Goal: Transaction & Acquisition: Purchase product/service

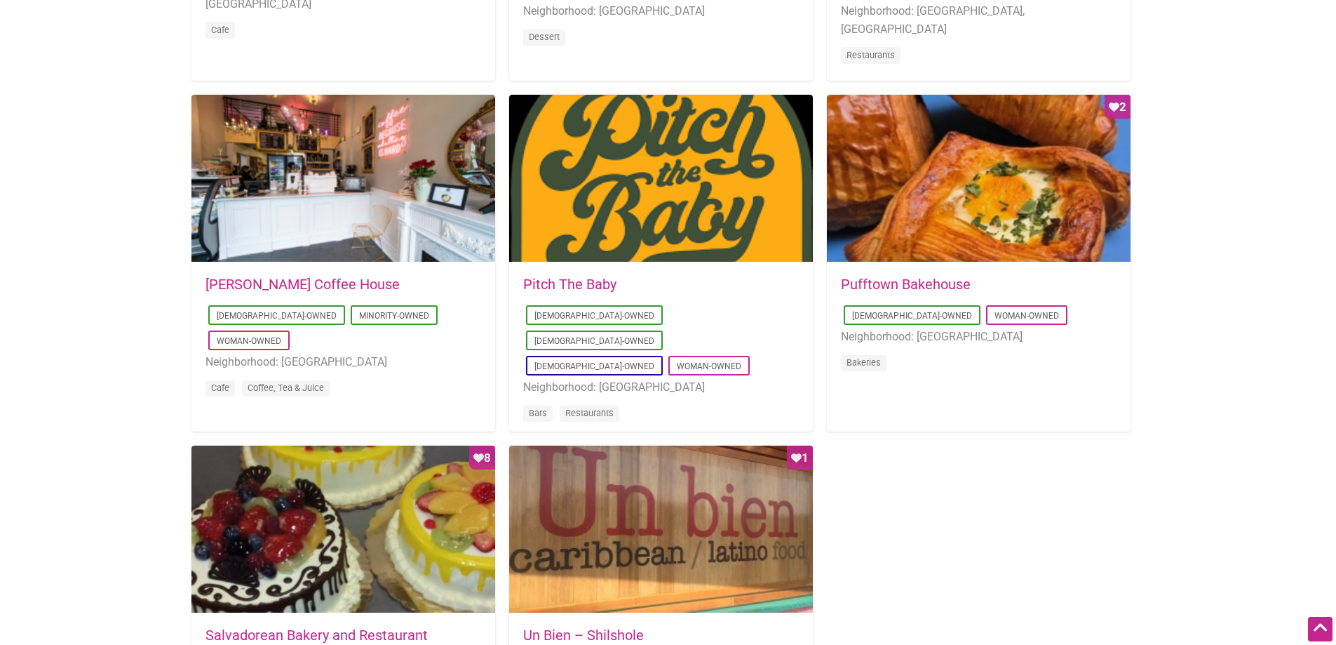
scroll to position [959, 0]
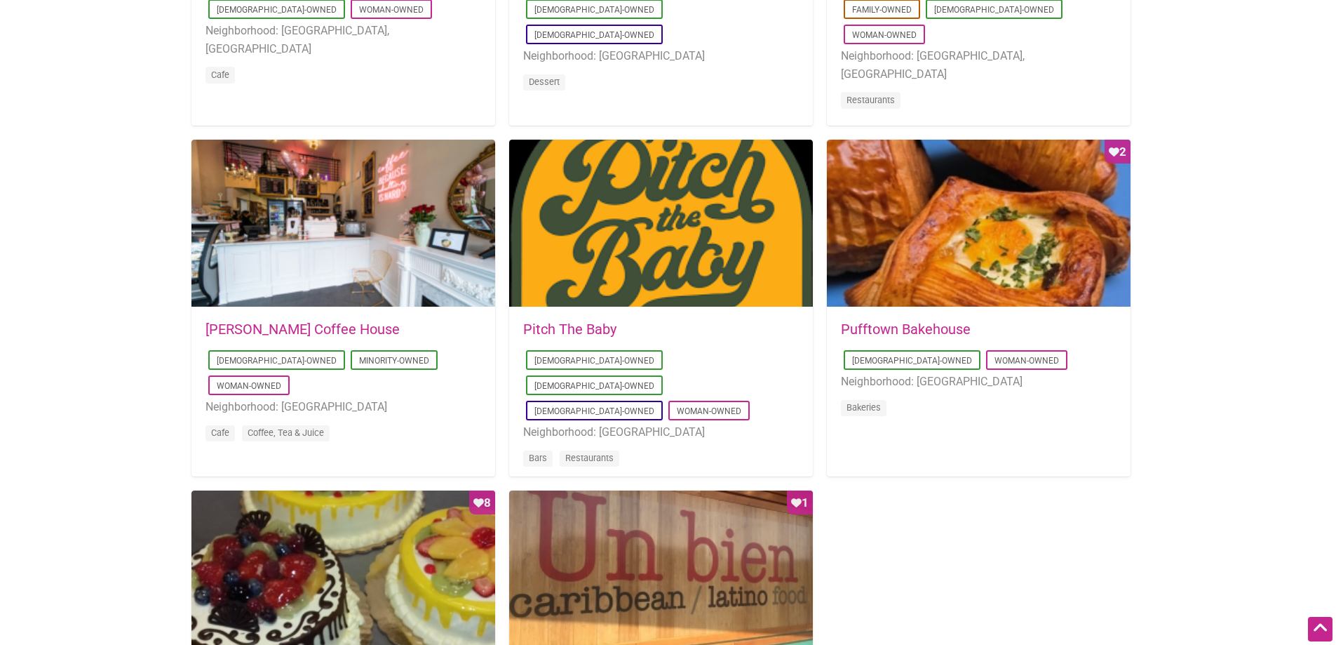
click at [920, 321] on div "[DATE] 07:38:01 Pufftown Bakehouse [DEMOGRAPHIC_DATA]-Owned Woman-Owned Neighbo…" at bounding box center [979, 378] width 304 height 140
click at [920, 324] on link "Pufftown Bakehouse" at bounding box center [906, 329] width 130 height 17
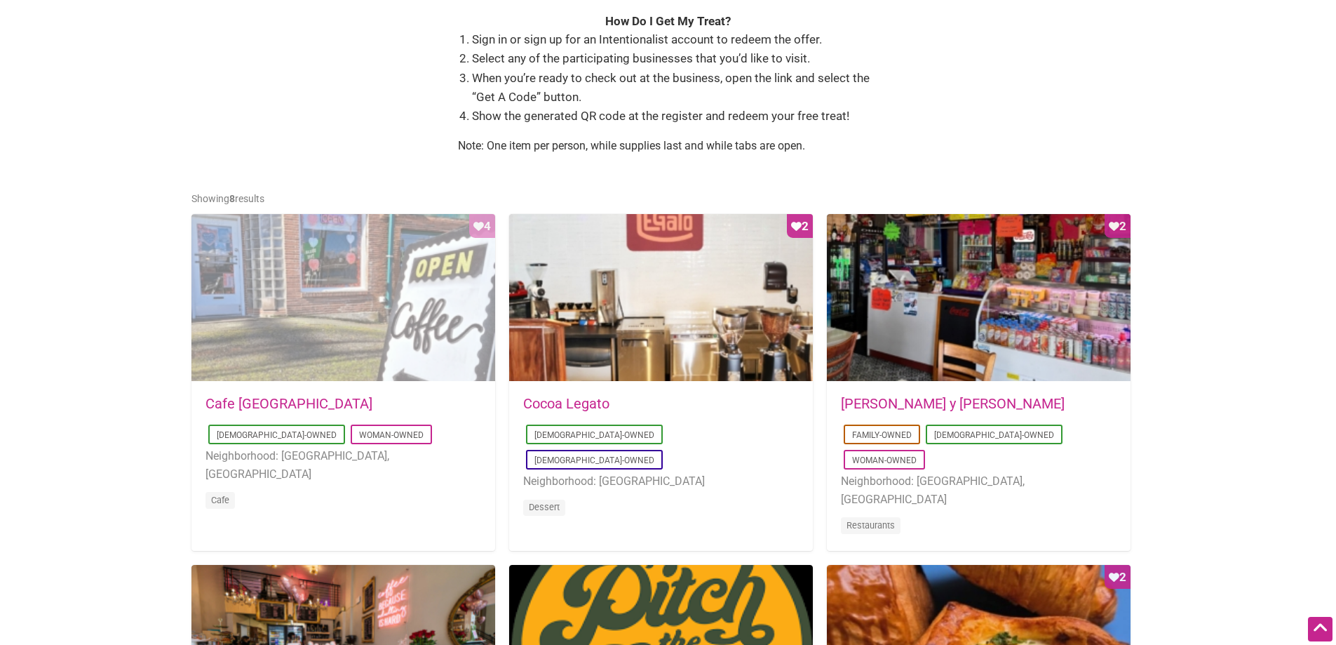
scroll to position [514, 0]
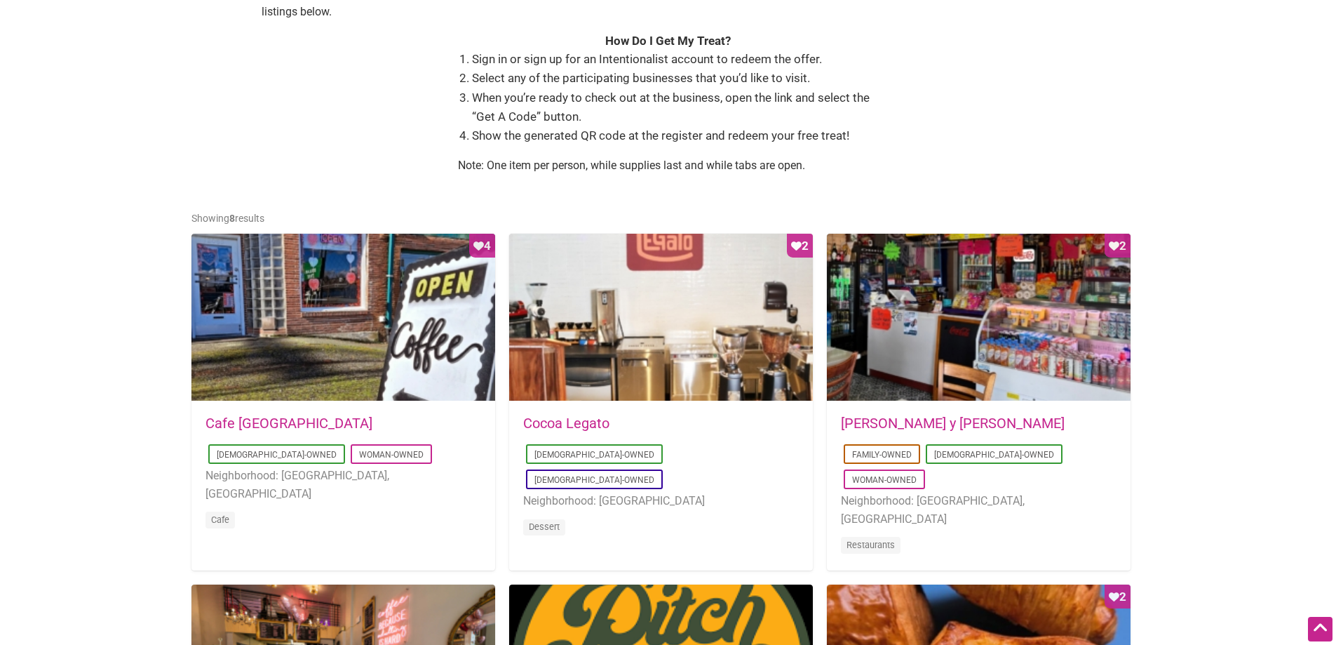
click at [248, 416] on link "Cafe [GEOGRAPHIC_DATA]" at bounding box center [289, 423] width 167 height 17
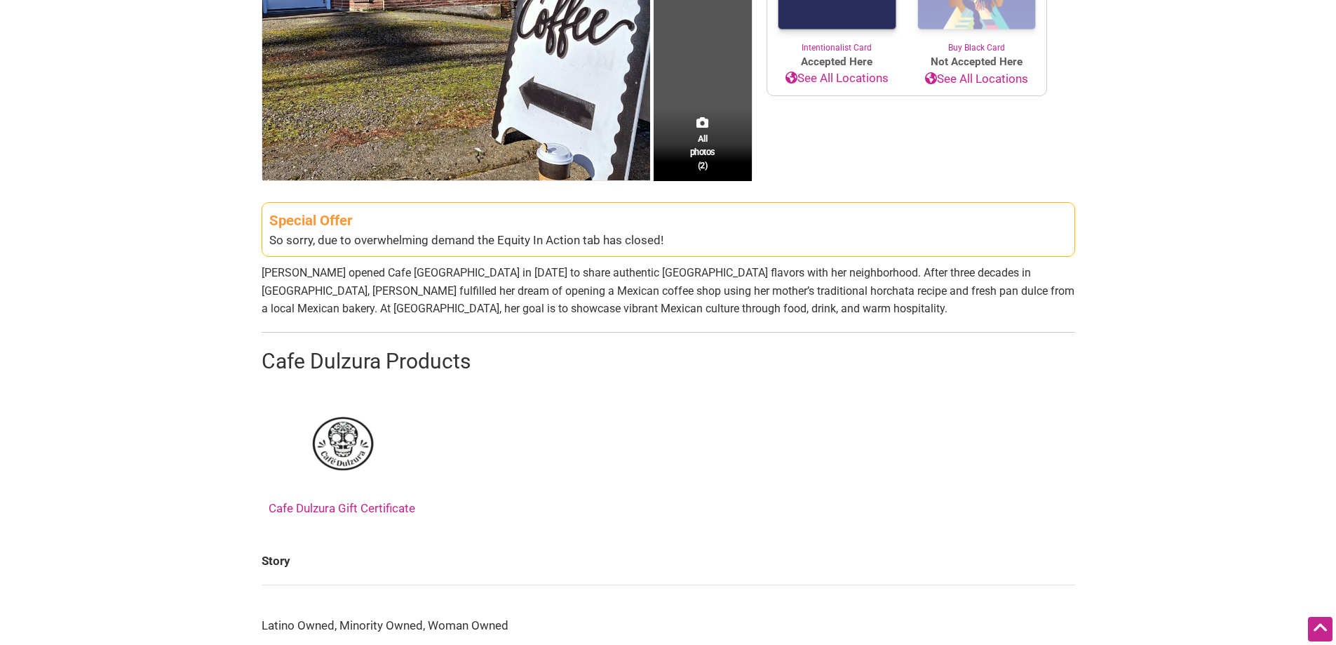
scroll to position [468, 0]
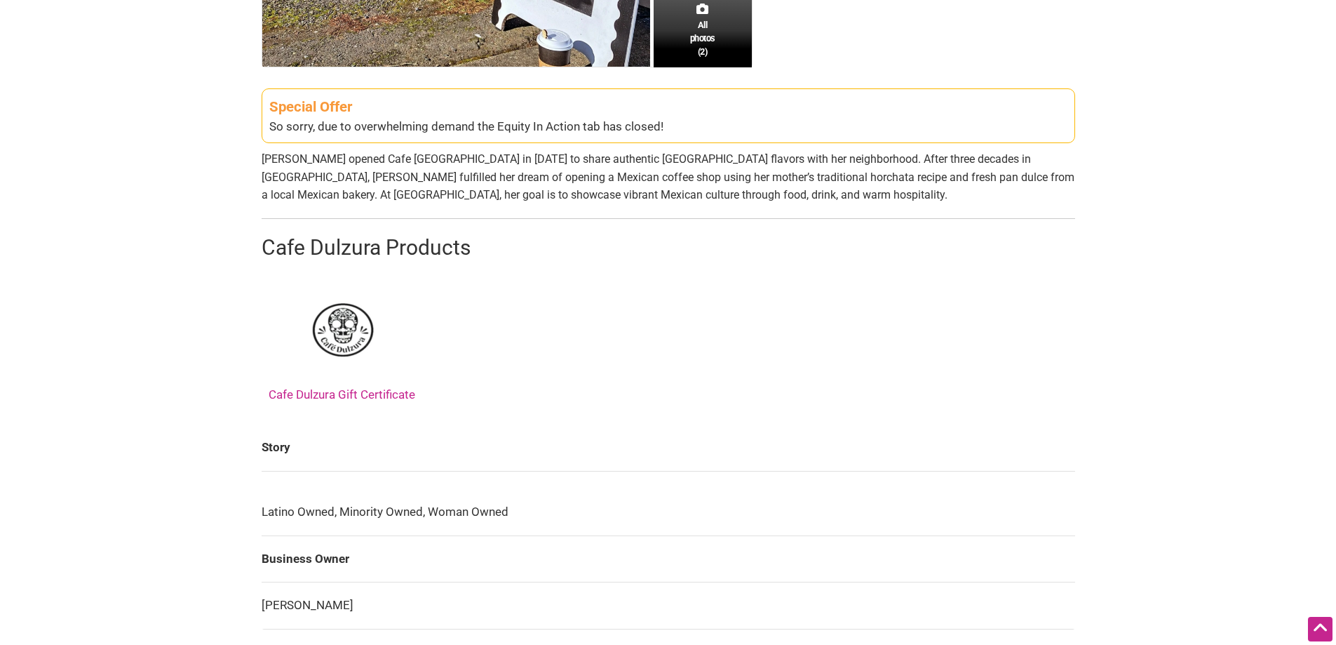
click at [363, 391] on link "Cafe Dulzura Gift Certificate" at bounding box center [342, 341] width 147 height 121
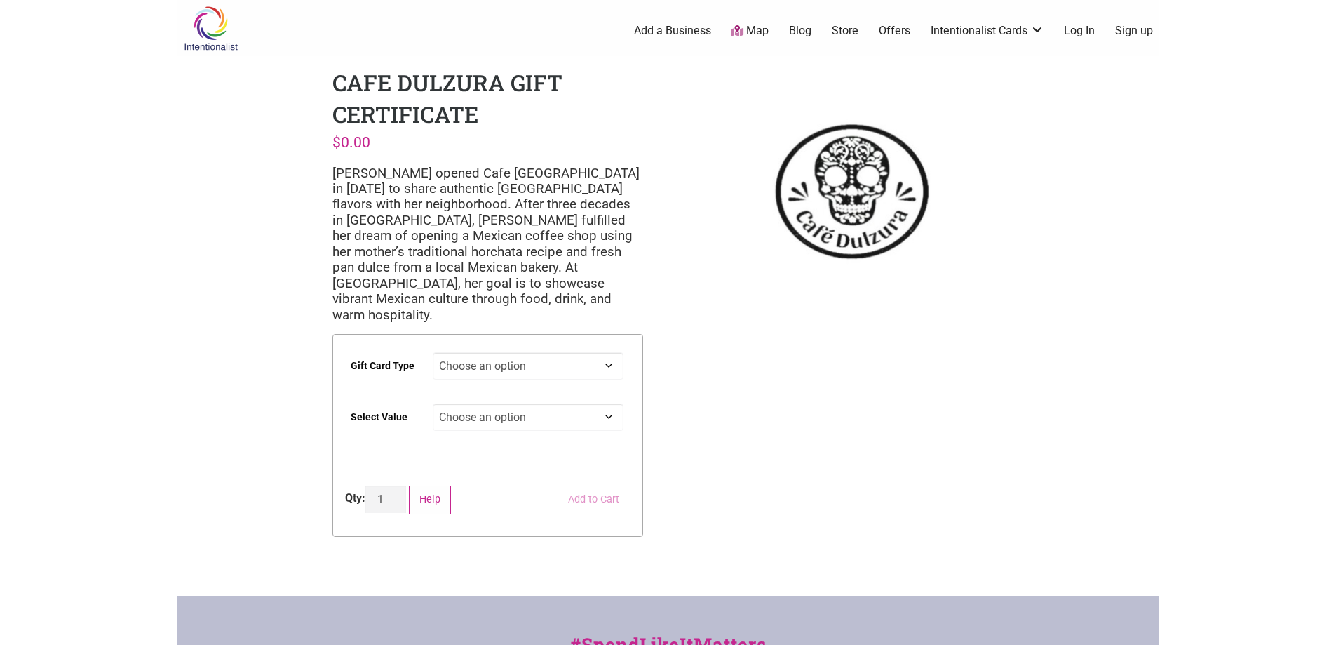
click at [607, 352] on select "Choose an option Digital Physical" at bounding box center [528, 365] width 191 height 27
click at [433, 352] on select "Choose an option Digital Physical" at bounding box center [528, 365] width 191 height 27
select select "Digital"
click at [600, 403] on select "Choose an option $25 $50 $100" at bounding box center [528, 416] width 191 height 27
select select "$25"
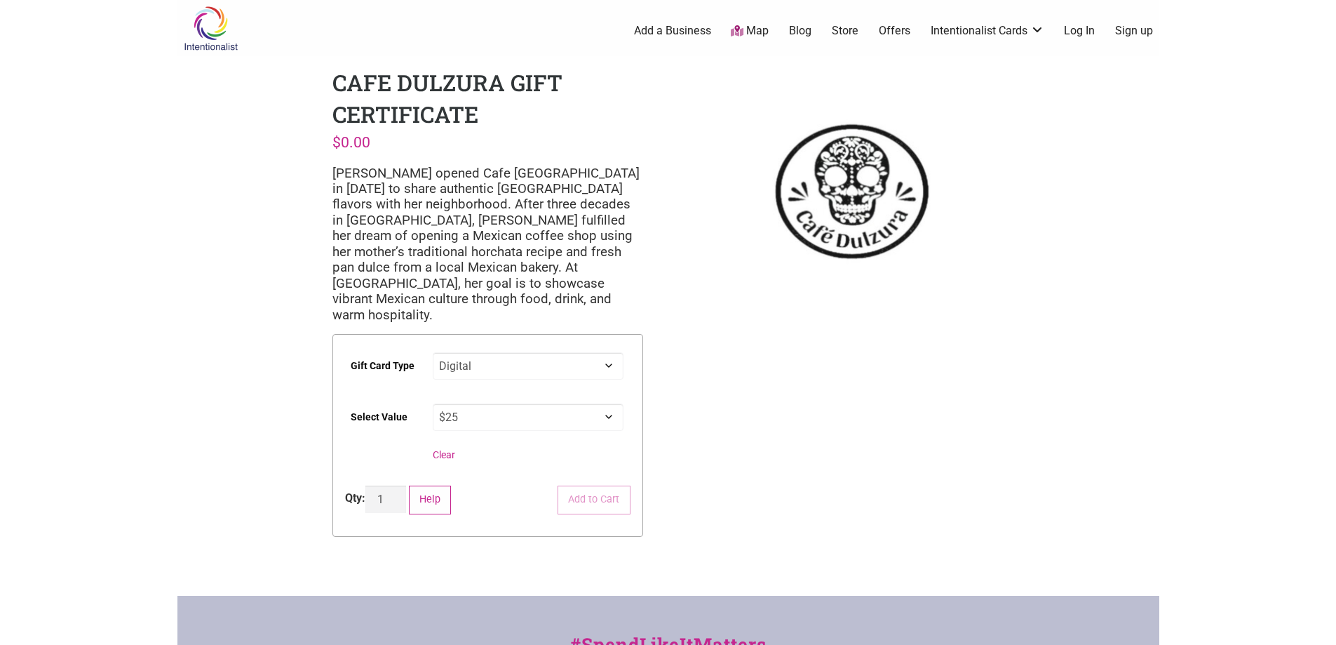
click at [433, 403] on select "Choose an option $25 $50 $100" at bounding box center [528, 416] width 191 height 27
select select "Digital"
select select "$25"
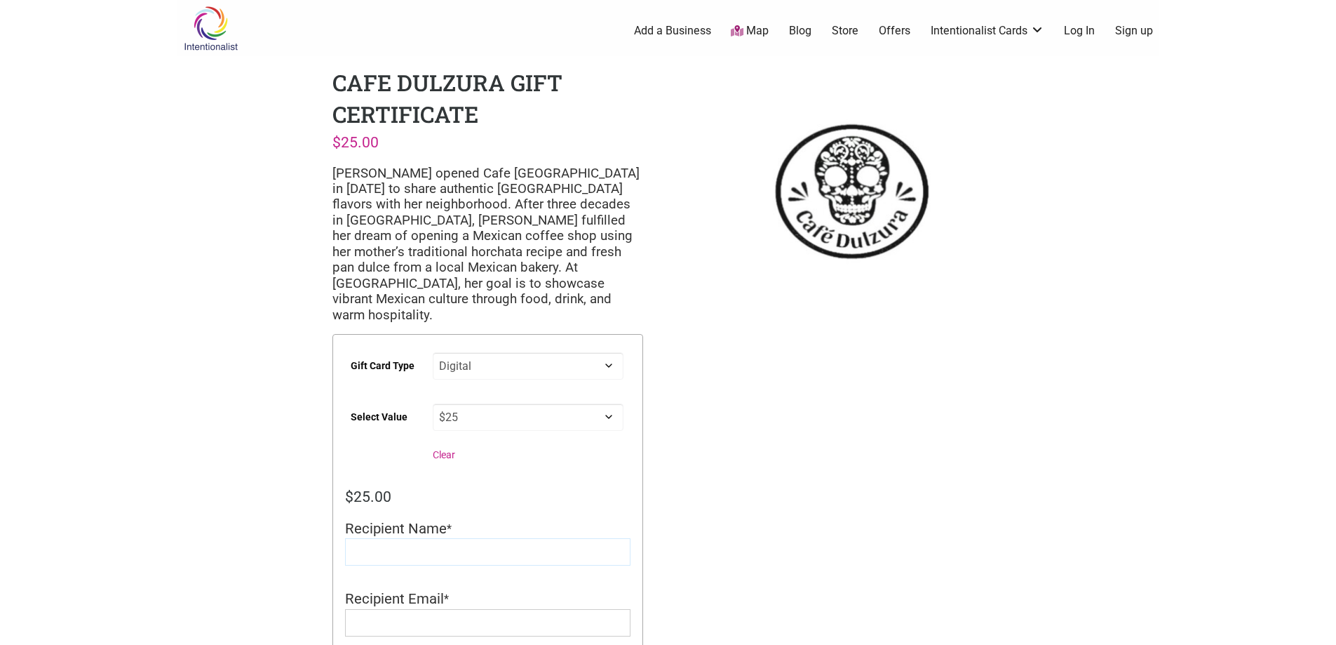
click at [448, 538] on input "Recipient Name" at bounding box center [488, 551] width 286 height 27
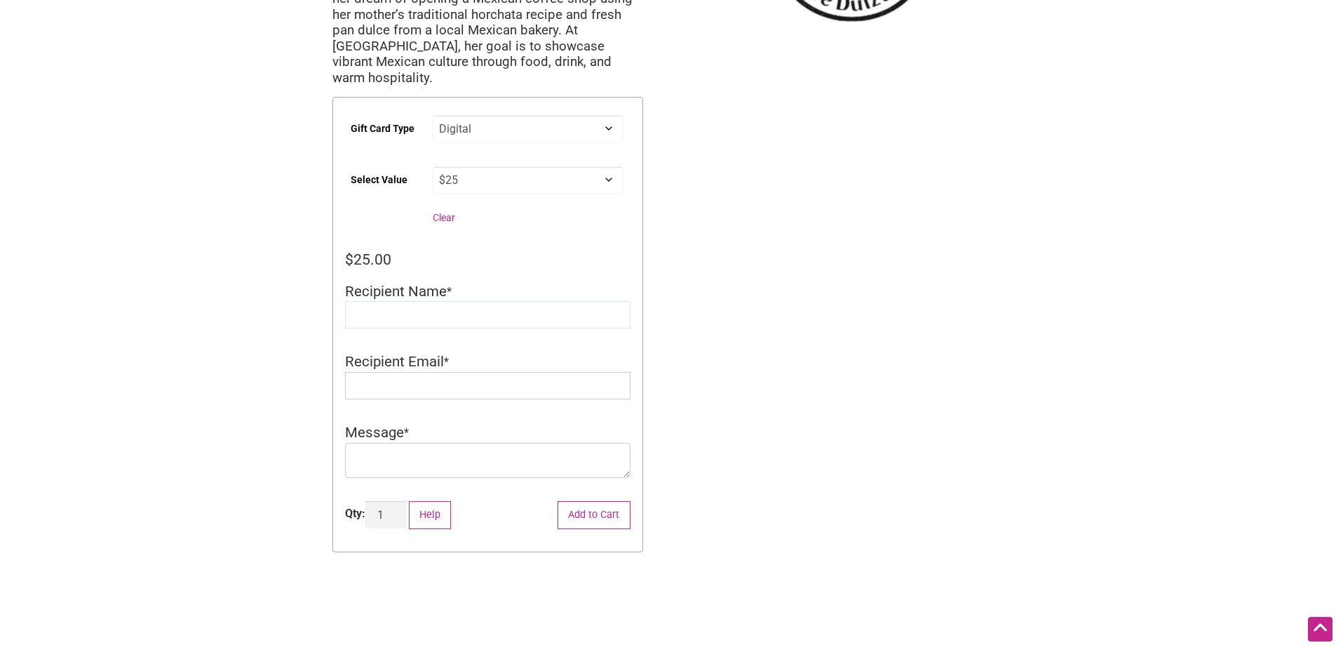
scroll to position [210, 0]
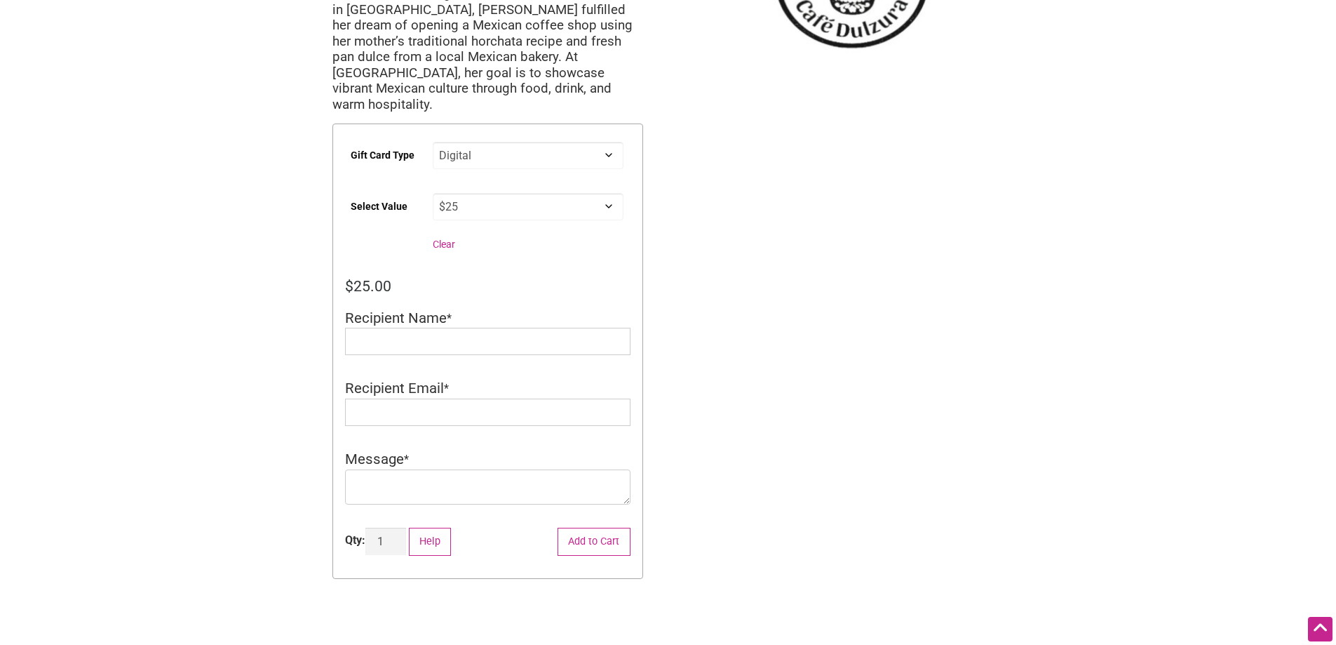
click at [446, 239] on link "Clear" at bounding box center [444, 244] width 22 height 11
select select
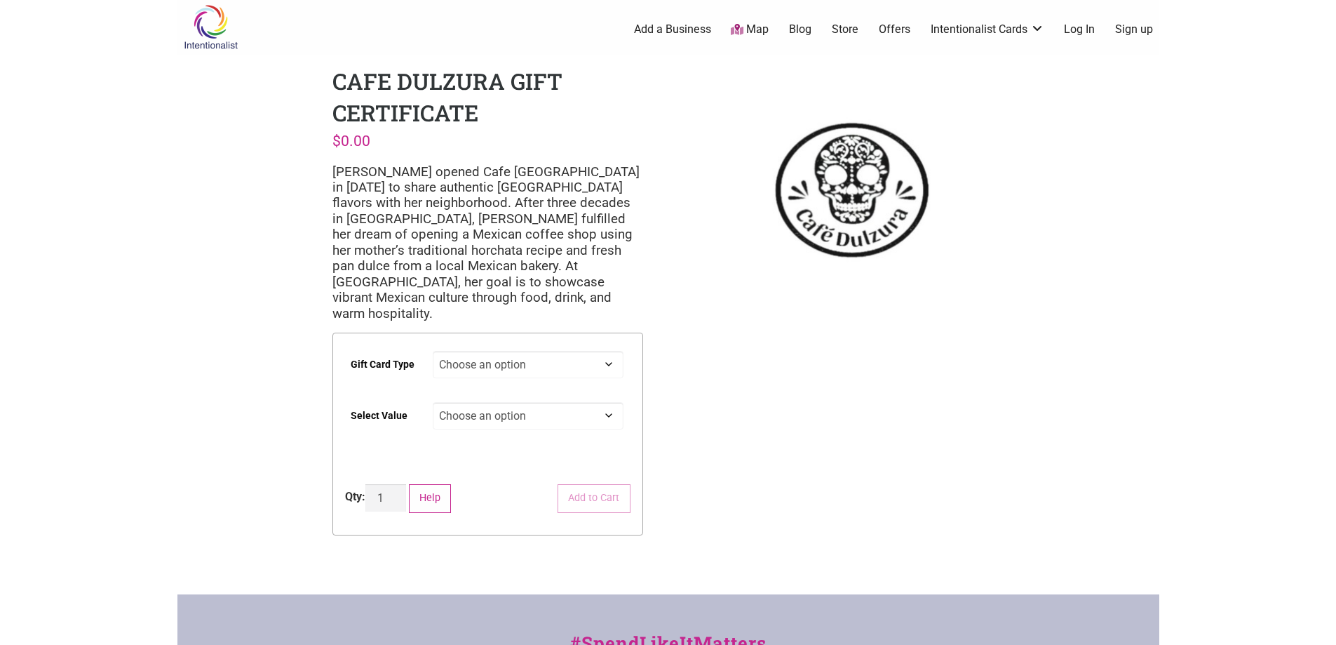
scroll to position [0, 0]
